Goal: Information Seeking & Learning: Learn about a topic

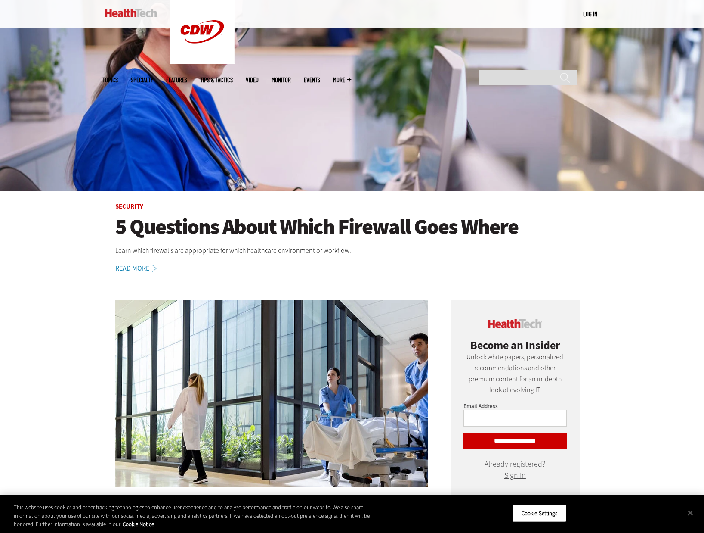
scroll to position [59, 0]
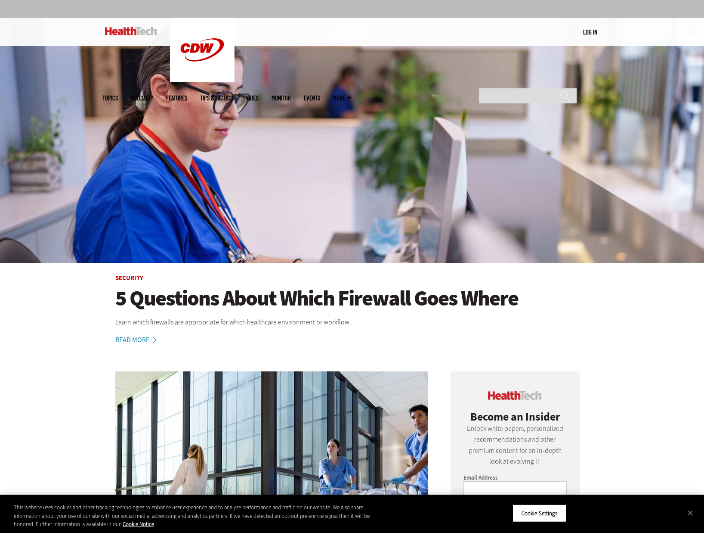
click at [118, 95] on span "Topics" at bounding box center [110, 98] width 16 height 6
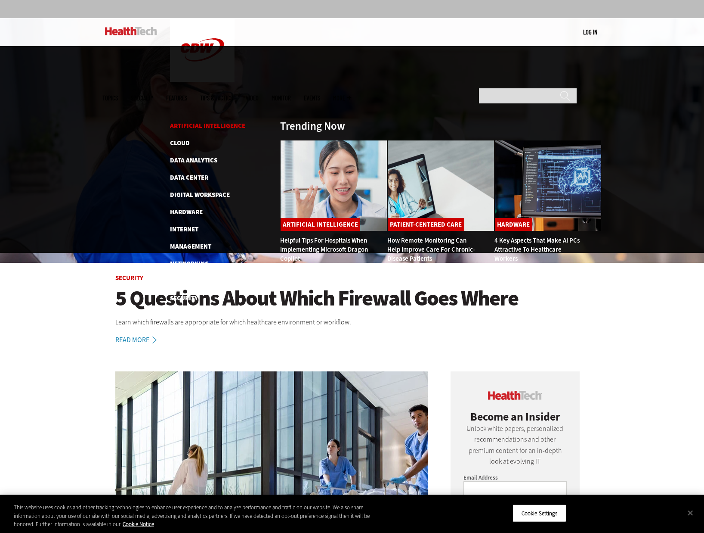
click at [184, 121] on link "Artificial Intelligence" at bounding box center [207, 125] width 75 height 9
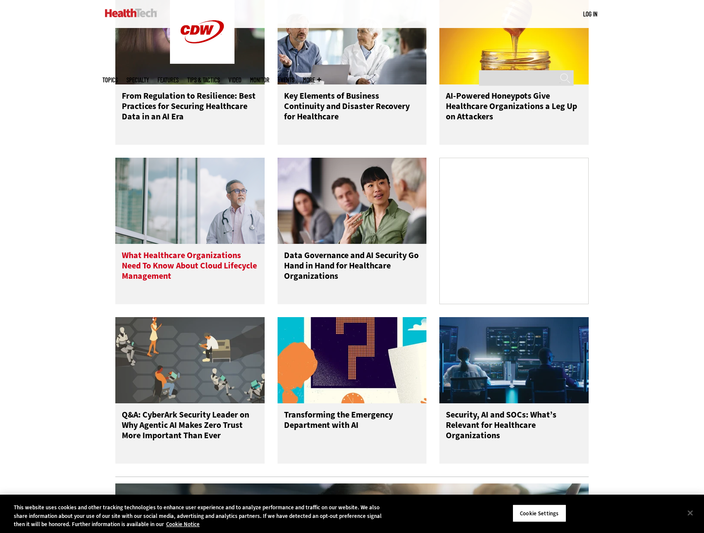
scroll to position [788, 0]
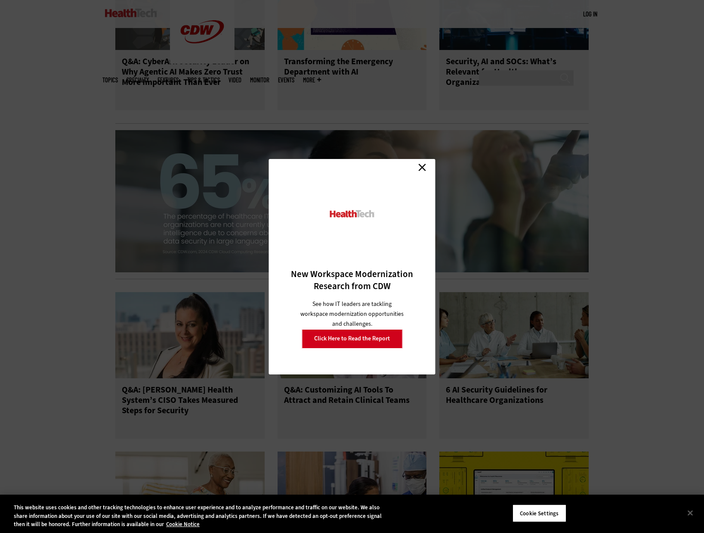
click at [420, 164] on link "Close" at bounding box center [422, 167] width 13 height 13
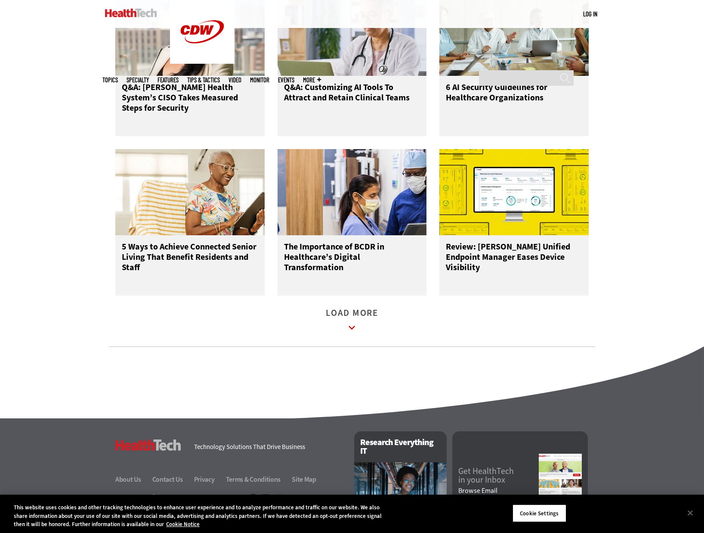
scroll to position [1191, 0]
